Goal: Task Accomplishment & Management: Use online tool/utility

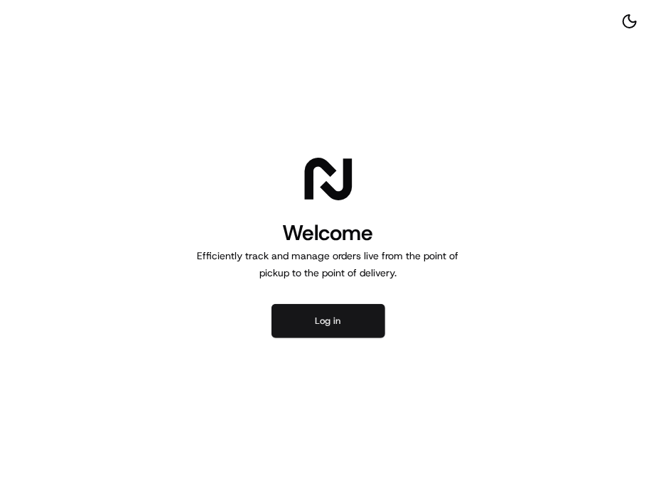
click at [337, 304] on button "Log in" at bounding box center [328, 321] width 114 height 34
